Goal: Contribute content

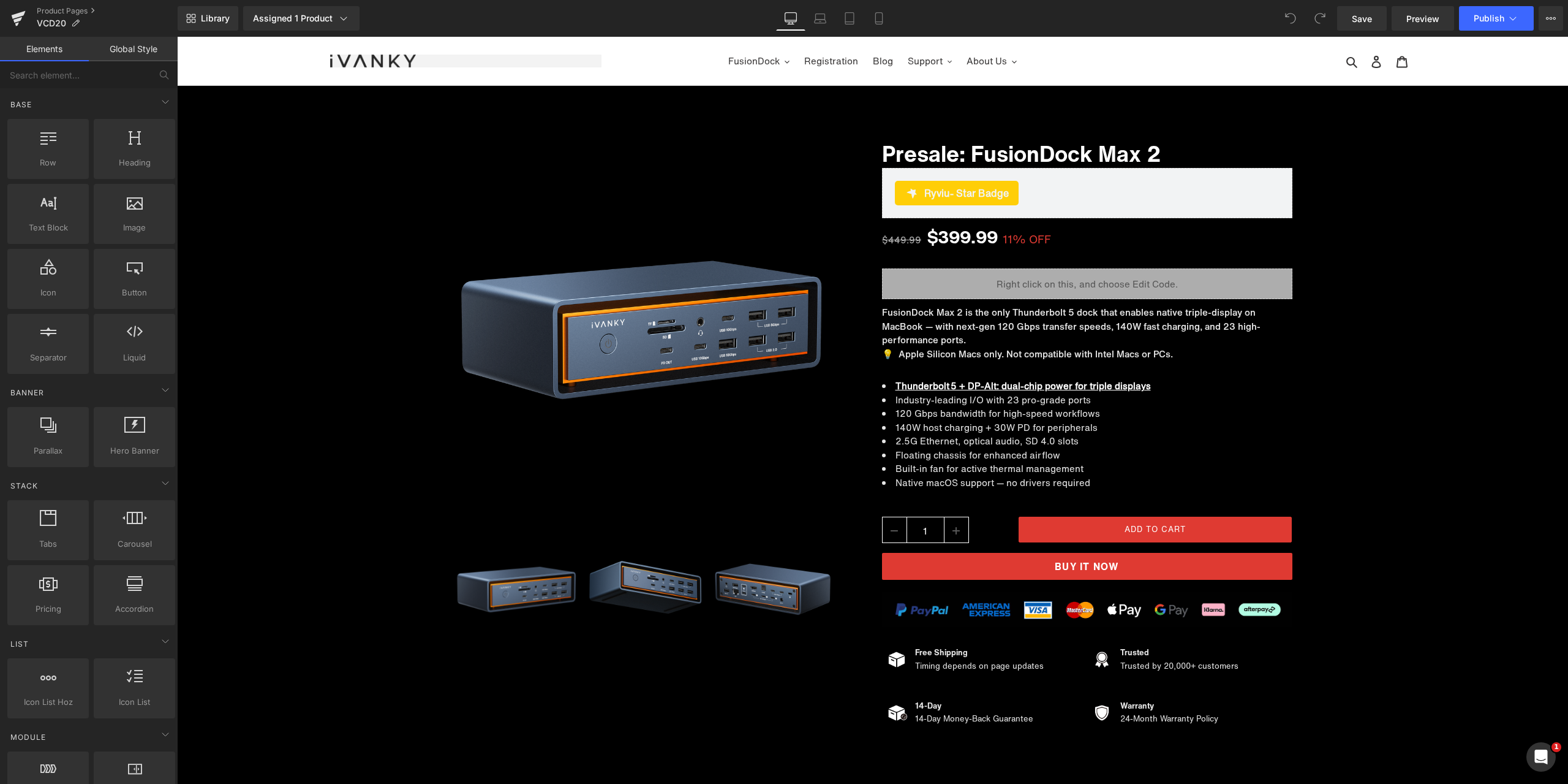
click at [683, 13] on div "Library Assigned 1 Product Product Preview Presale: FusionDock Max 2 Manage ass…" at bounding box center [872, 18] width 1390 height 24
click at [1066, 282] on span "Liquid" at bounding box center [1079, 278] width 32 height 18
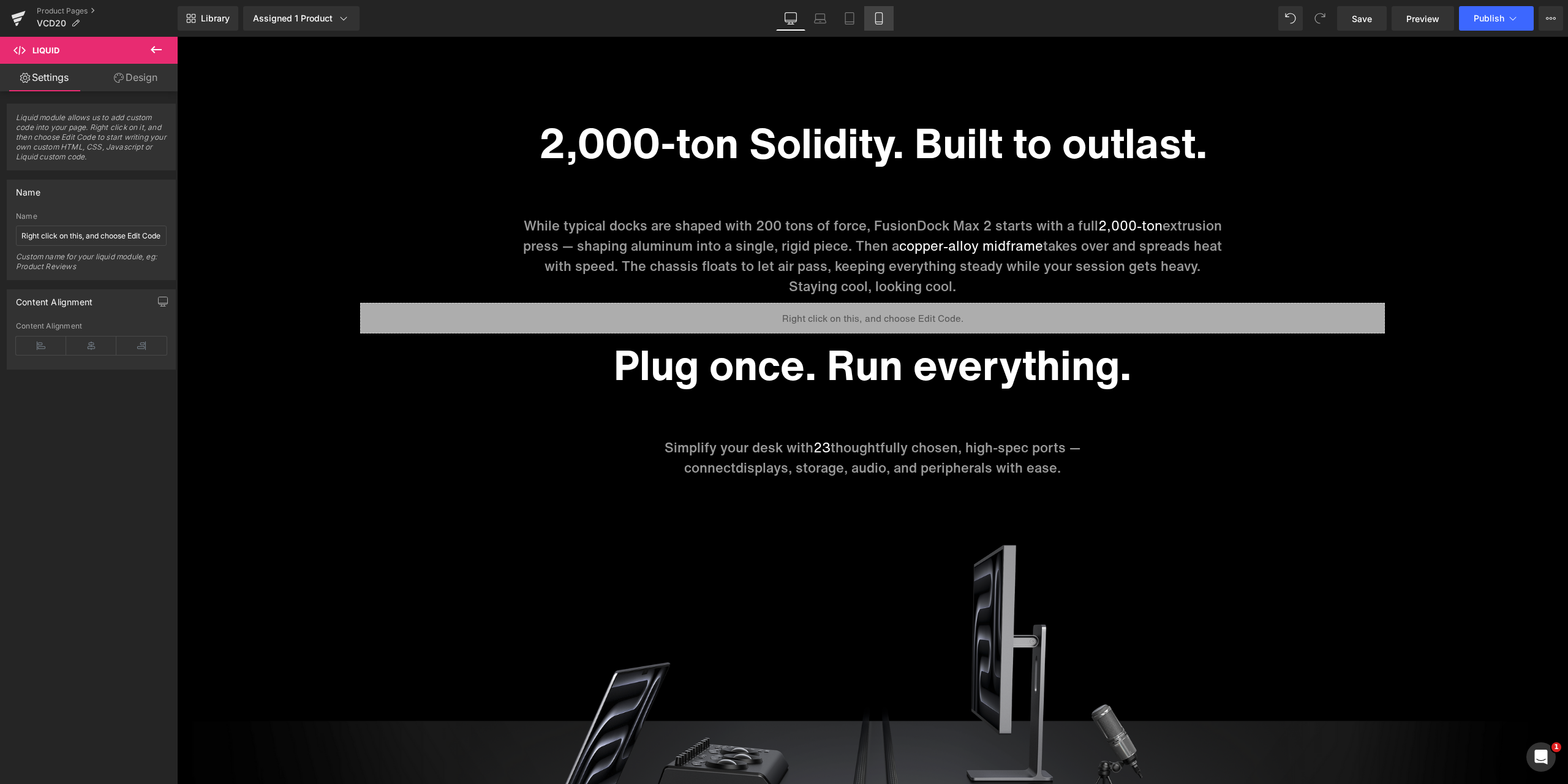
click at [885, 22] on icon at bounding box center [879, 18] width 13 height 13
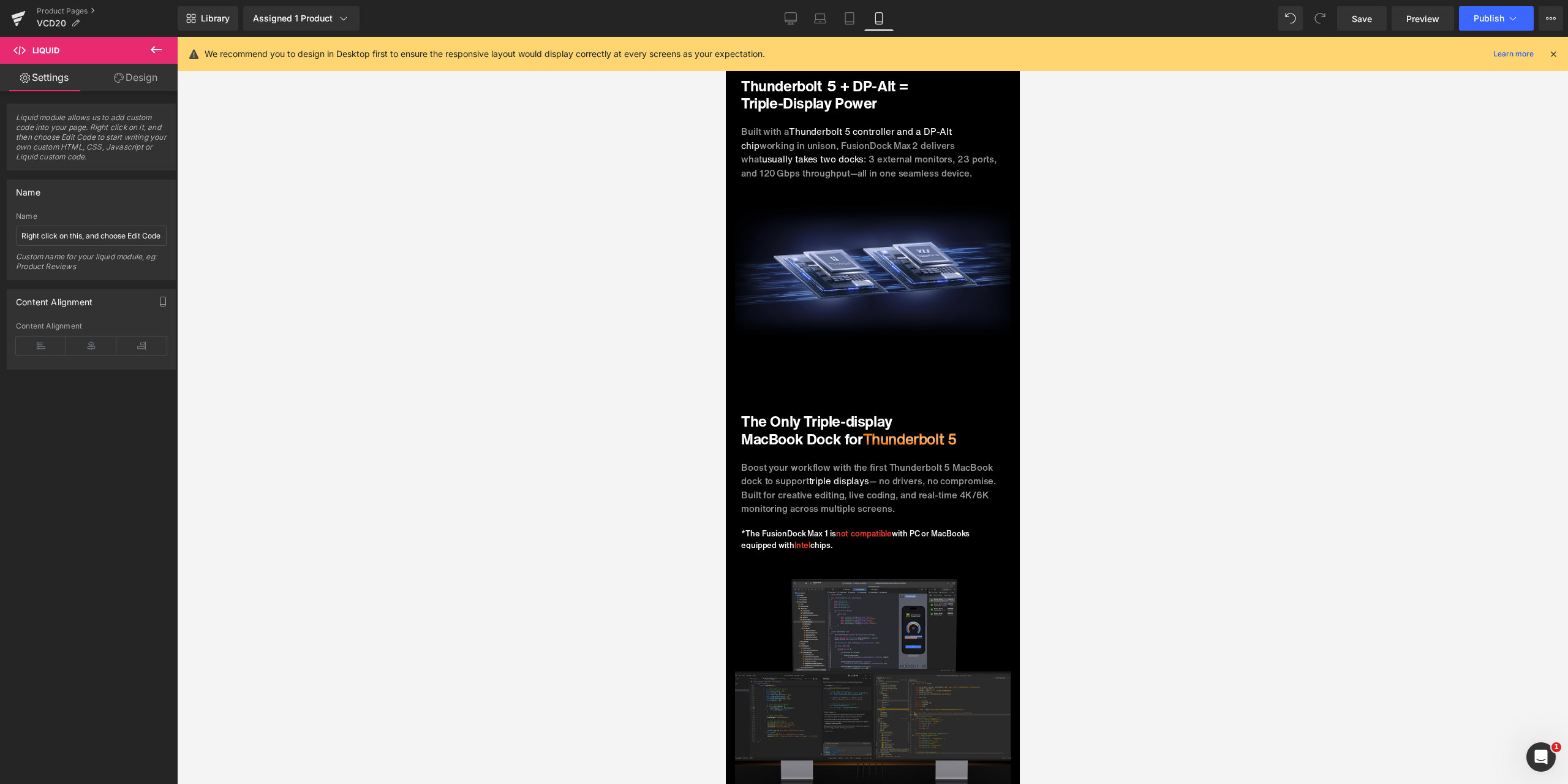
scroll to position [2270, 0]
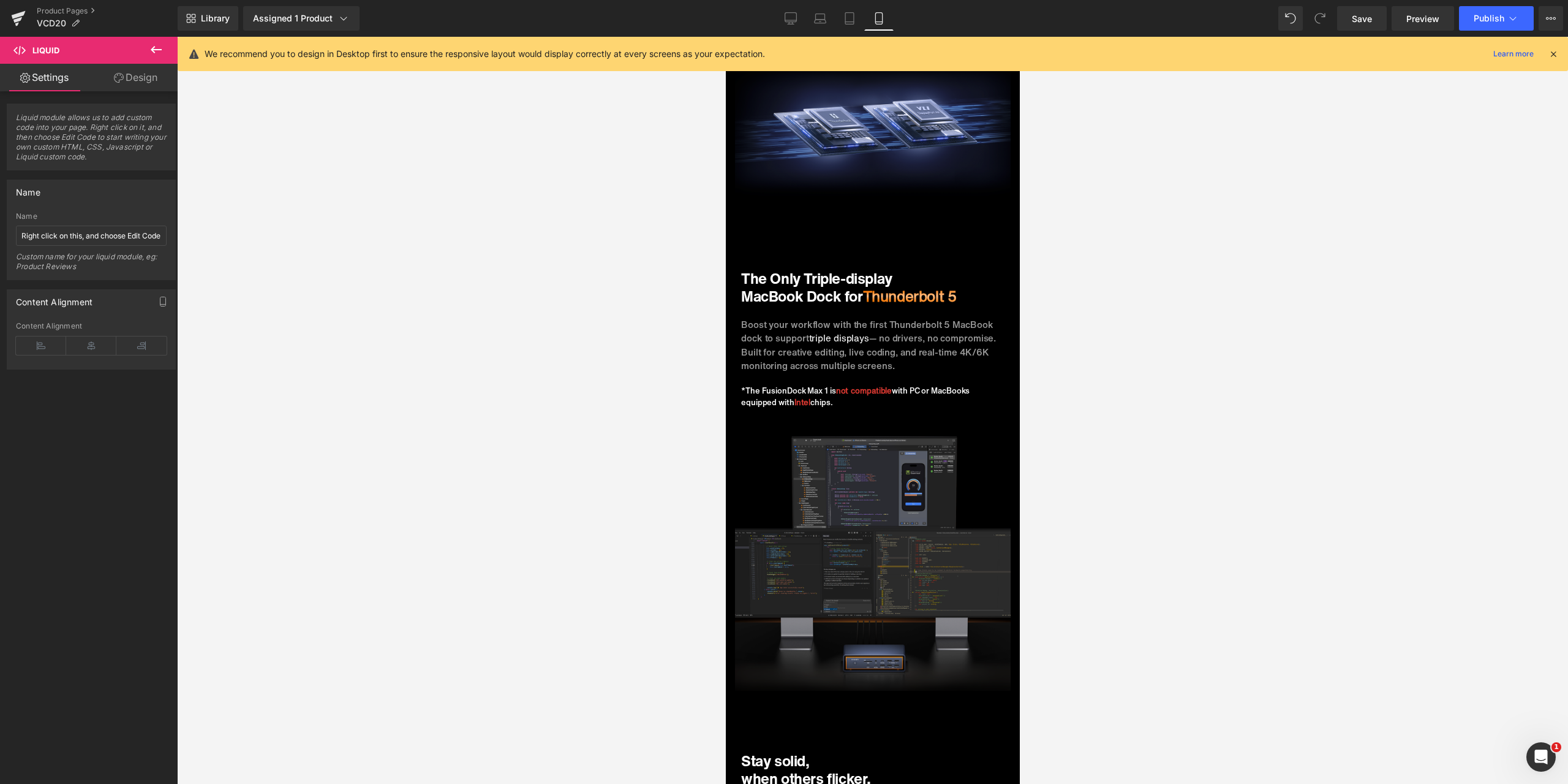
click at [822, 385] on p "*The FusionDock Max 1 is not compatible with PC or MacBooks equipped with Intel…" at bounding box center [872, 397] width 264 height 24
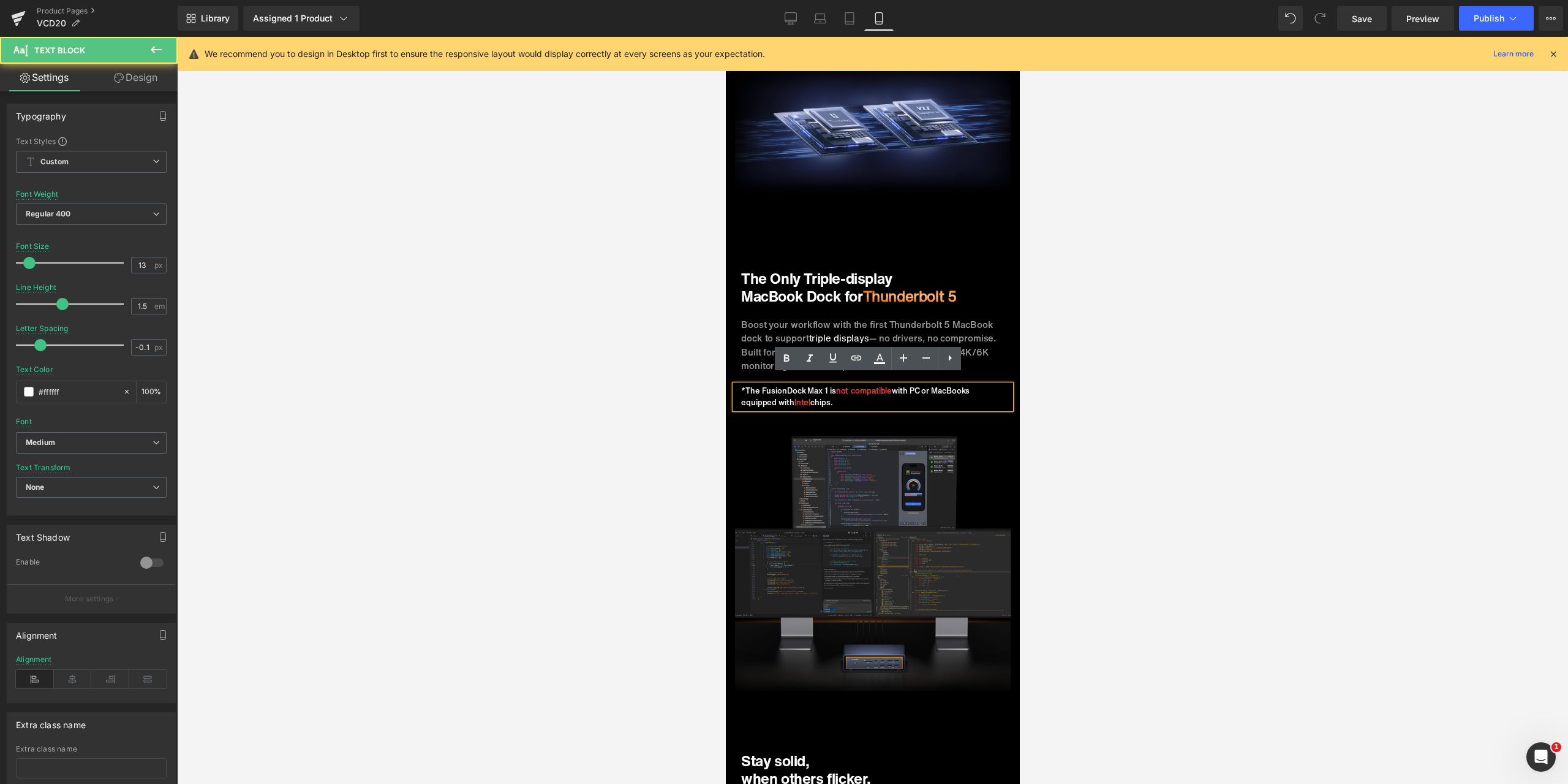
click at [822, 385] on p "*The FusionDock Max 1 is not compatible with PC or MacBooks equipped with Intel…" at bounding box center [872, 397] width 264 height 24
click at [781, 16] on link "Desktop" at bounding box center [791, 18] width 30 height 24
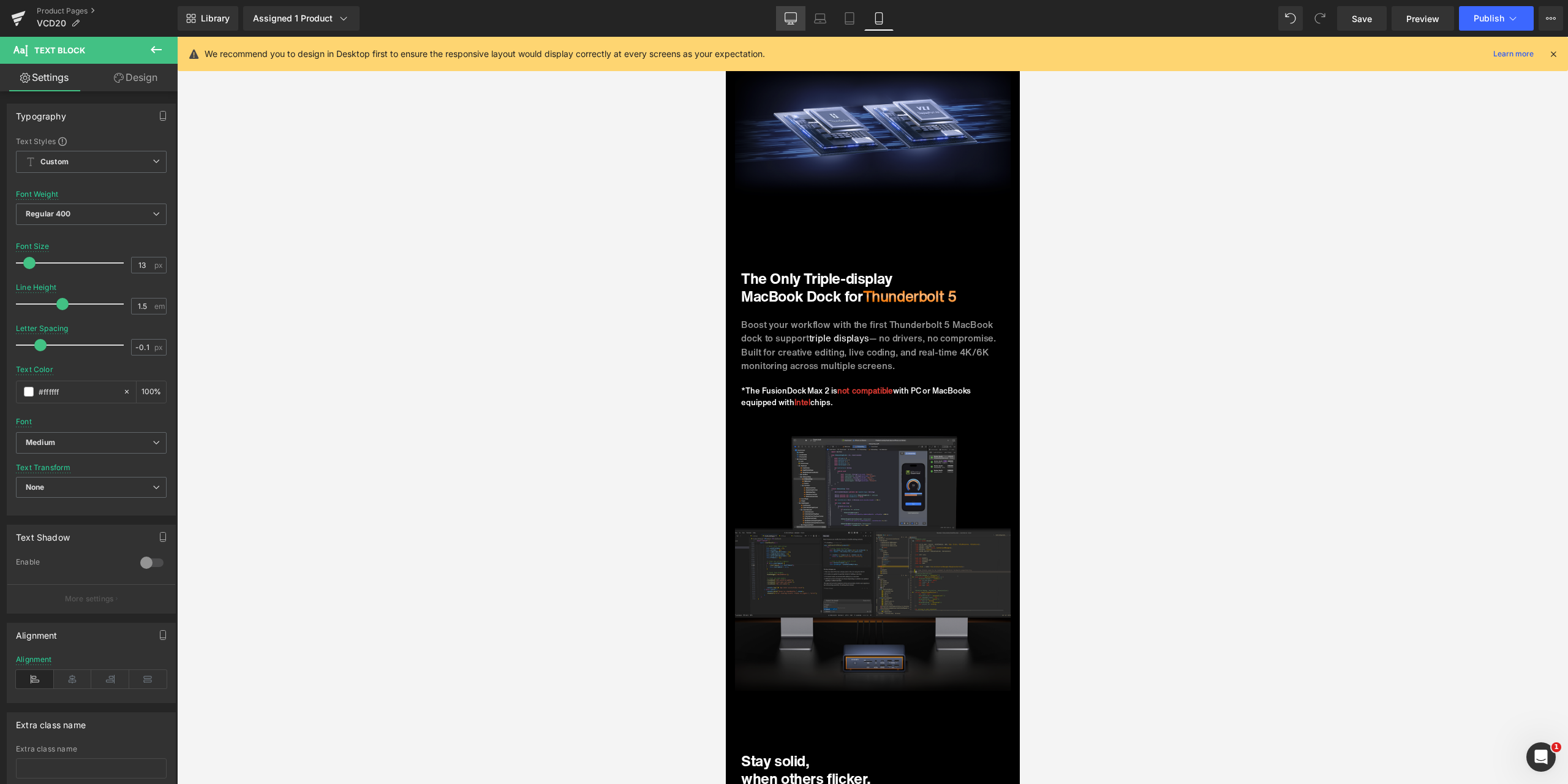
type input "15"
type input "0"
type input "#363434"
type input "100"
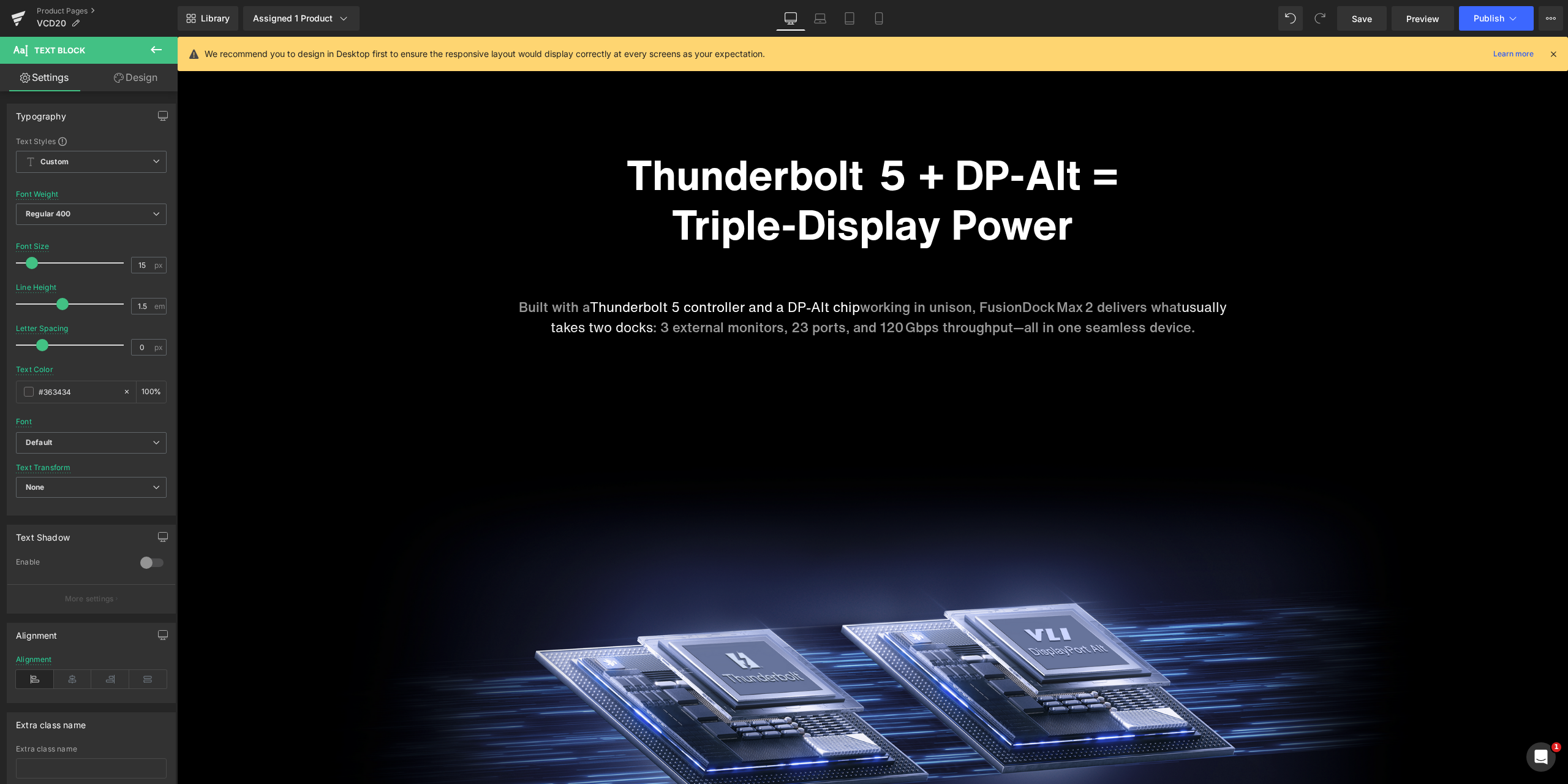
scroll to position [0, 0]
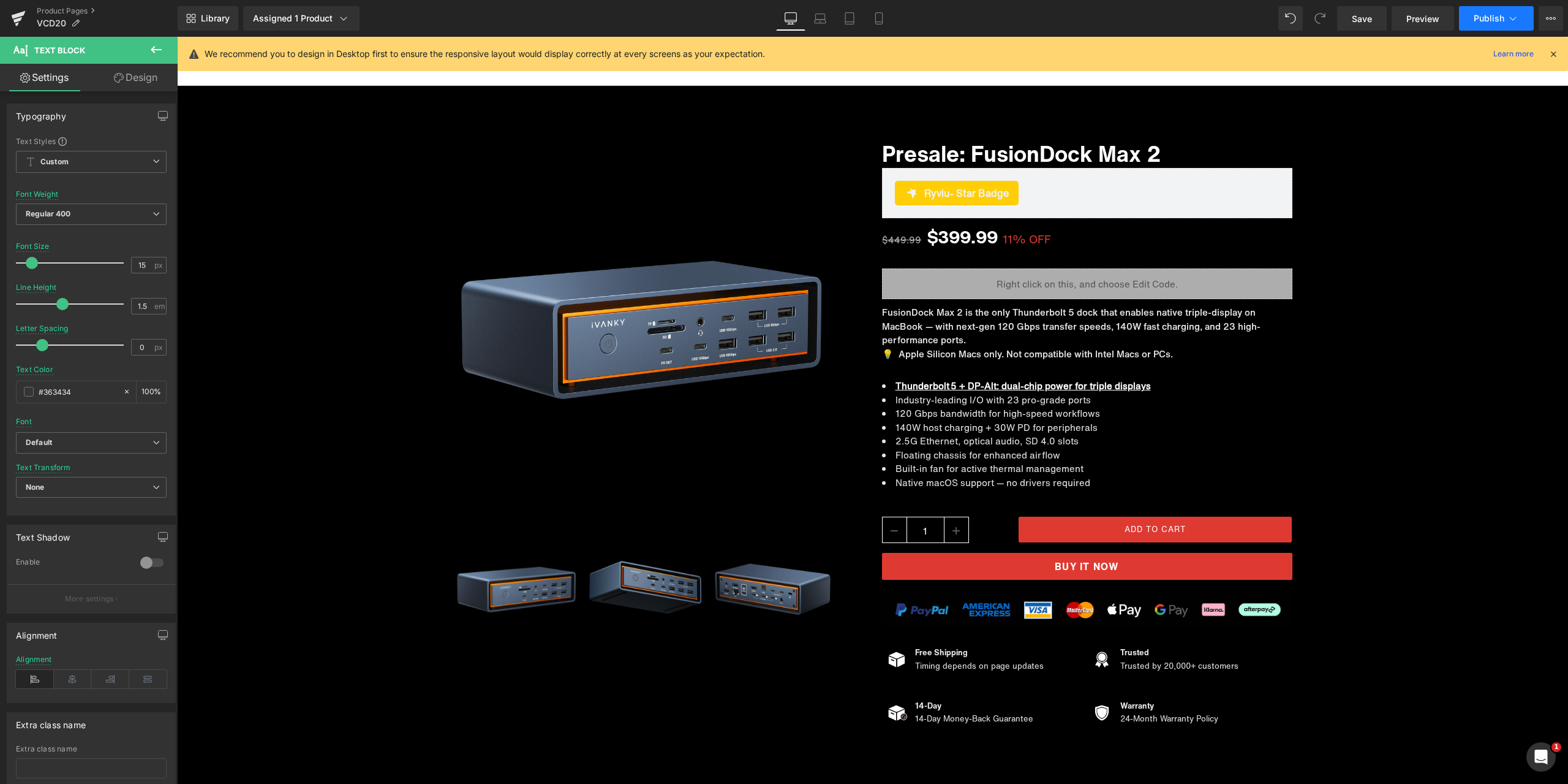
click at [1493, 18] on span "Publish" at bounding box center [1488, 18] width 30 height 10
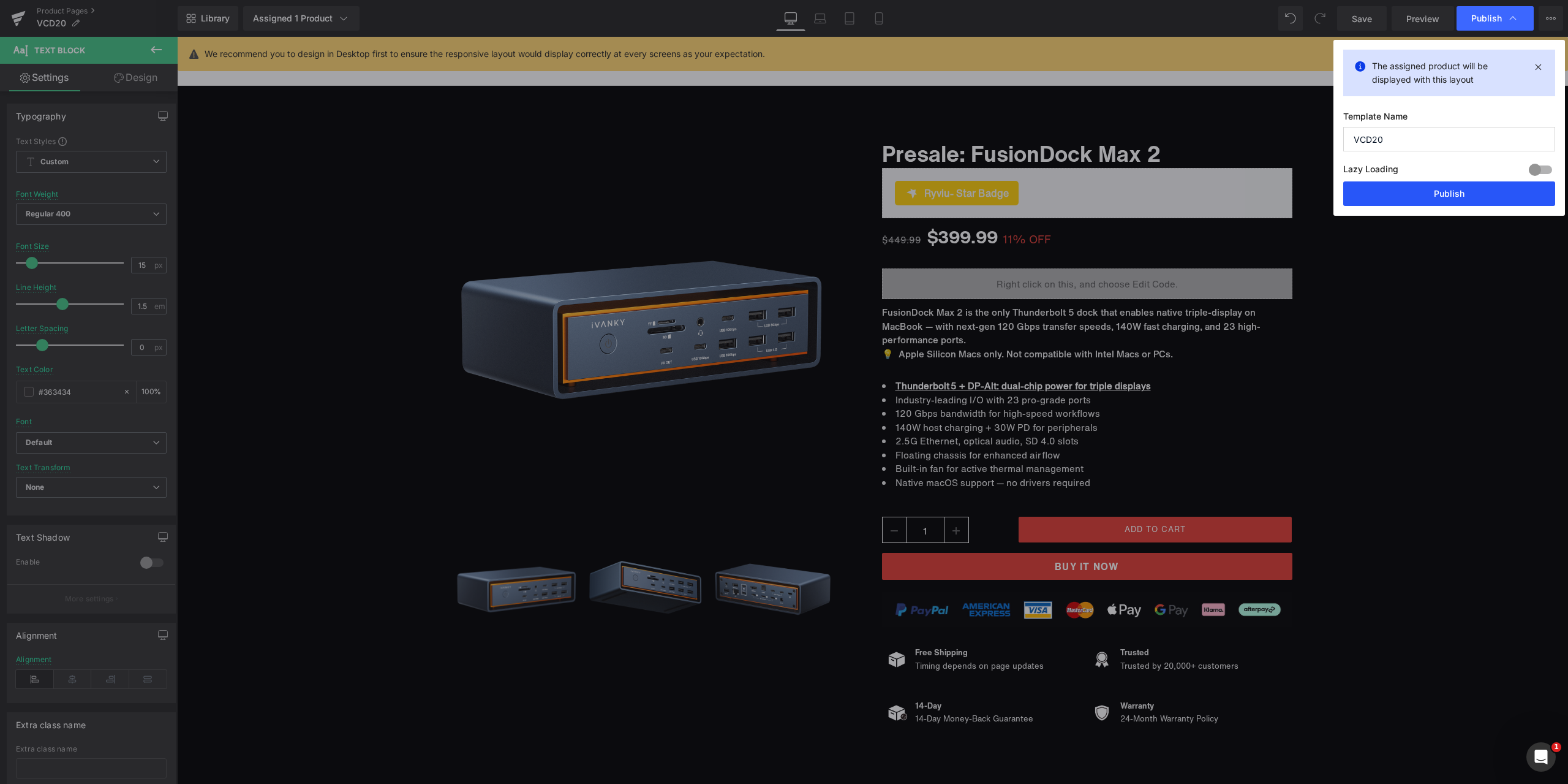
drag, startPoint x: 1420, startPoint y: 183, endPoint x: 161, endPoint y: 746, distance: 1379.1
click at [0, 0] on button "Publish" at bounding box center [0, 0] width 0 height 0
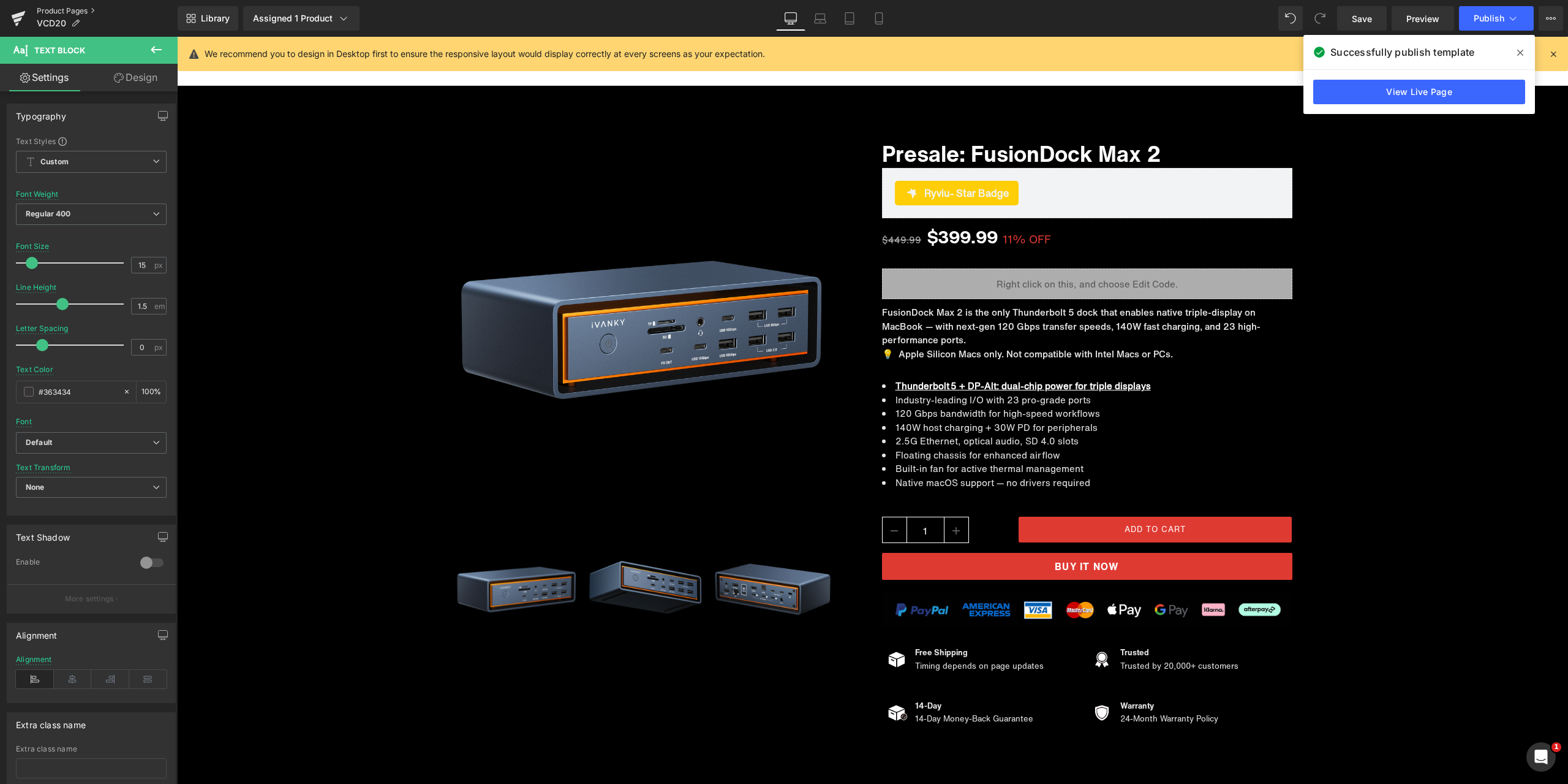
click at [66, 10] on link "Product Pages" at bounding box center [107, 10] width 141 height 10
